Goal: Information Seeking & Learning: Learn about a topic

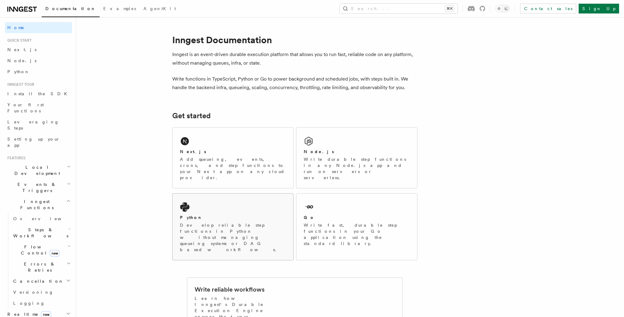
click at [233, 214] on div "Python" at bounding box center [233, 217] width 106 height 6
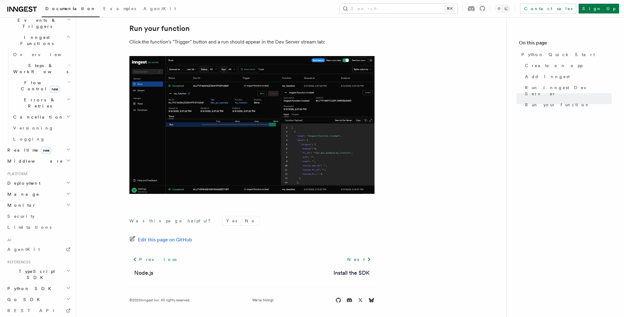
scroll to position [173, 0]
